Goal: Information Seeking & Learning: Check status

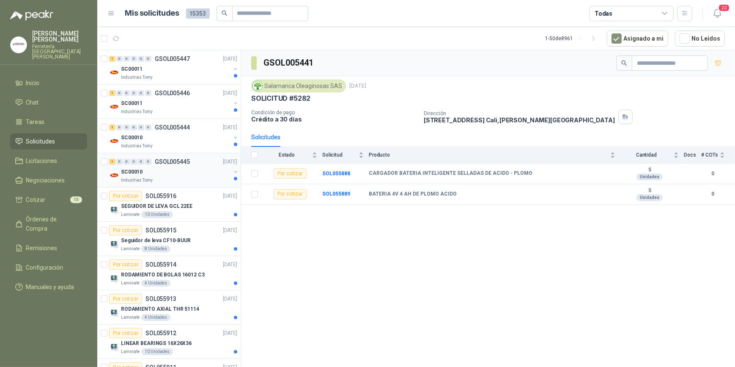
click at [165, 174] on div "SC00010" at bounding box center [176, 172] width 110 height 10
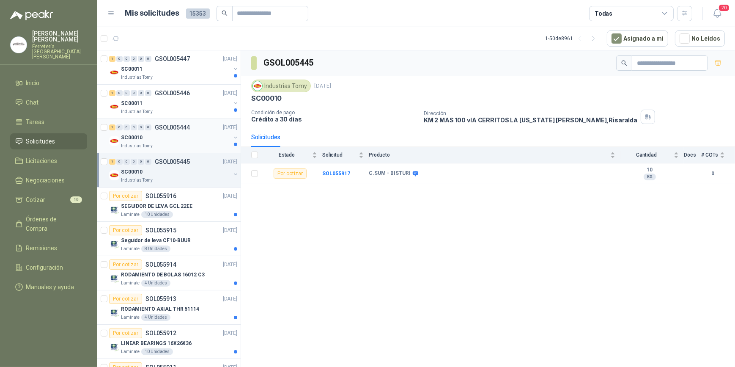
click at [166, 134] on div "SC00010" at bounding box center [176, 137] width 110 height 10
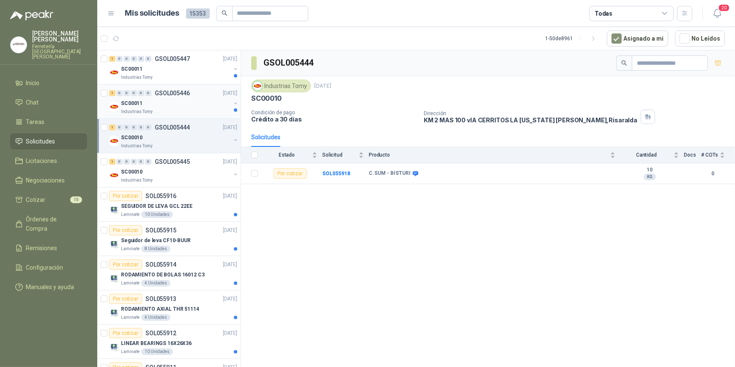
click at [163, 104] on div "SC00011" at bounding box center [176, 103] width 110 height 10
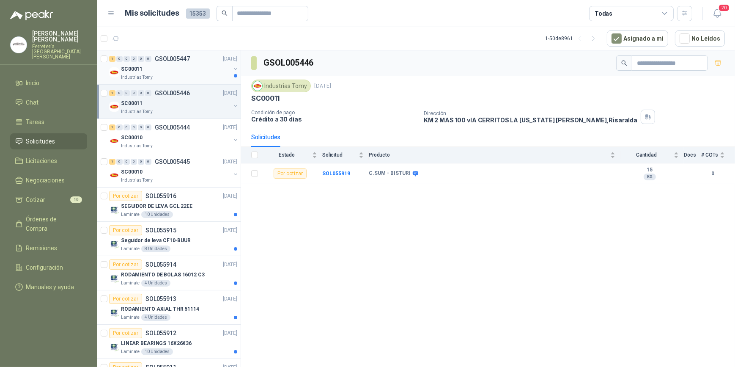
click at [163, 72] on div "SC00011" at bounding box center [176, 69] width 110 height 10
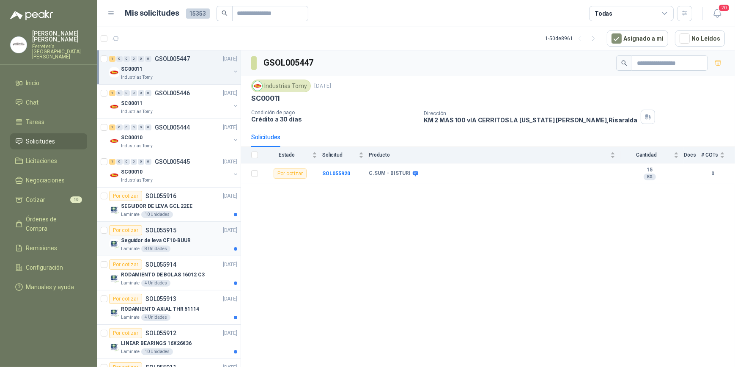
click at [195, 247] on div "Laminate 8 Unidades" at bounding box center [179, 248] width 116 height 7
